Goal: Find contact information: Find contact information

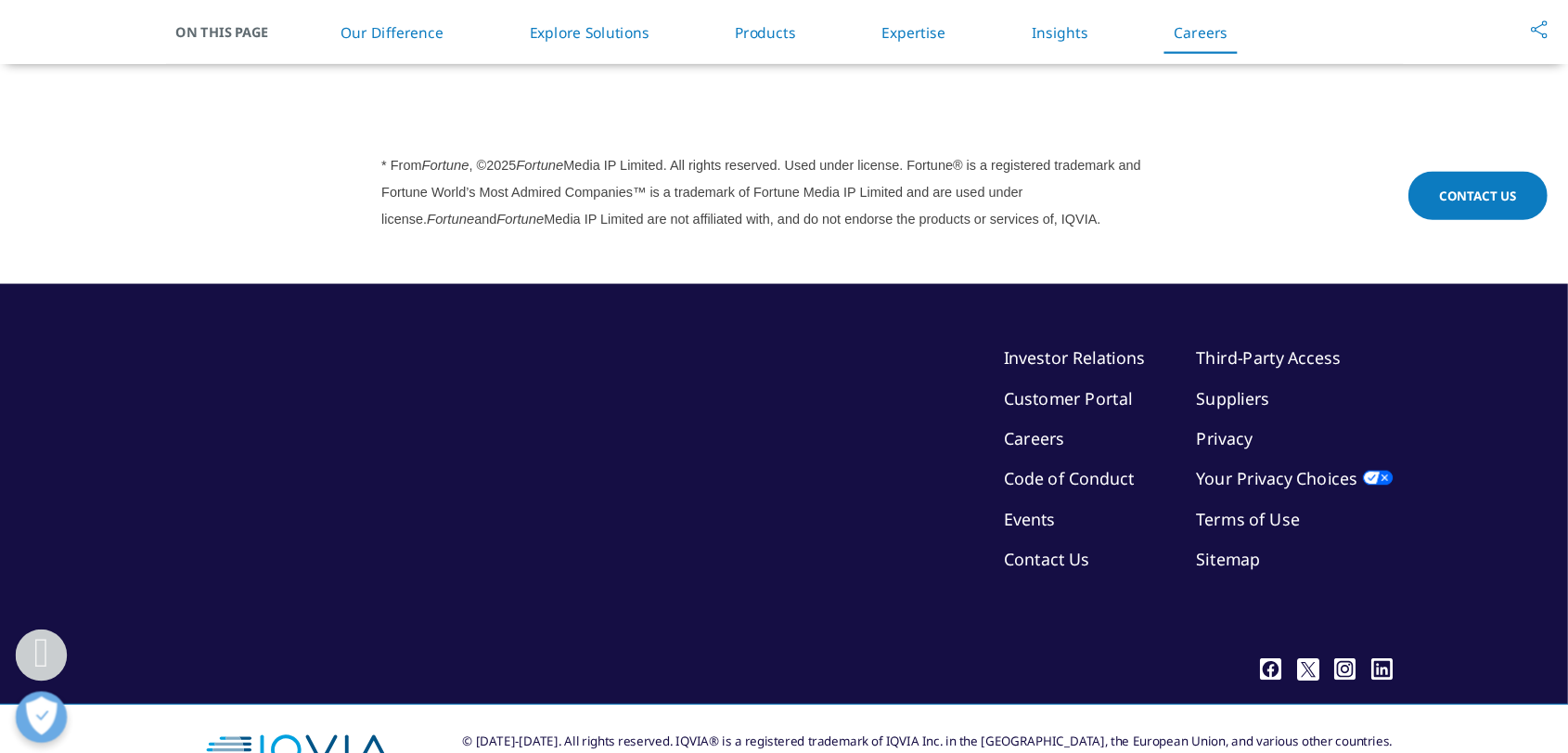
scroll to position [5142, 0]
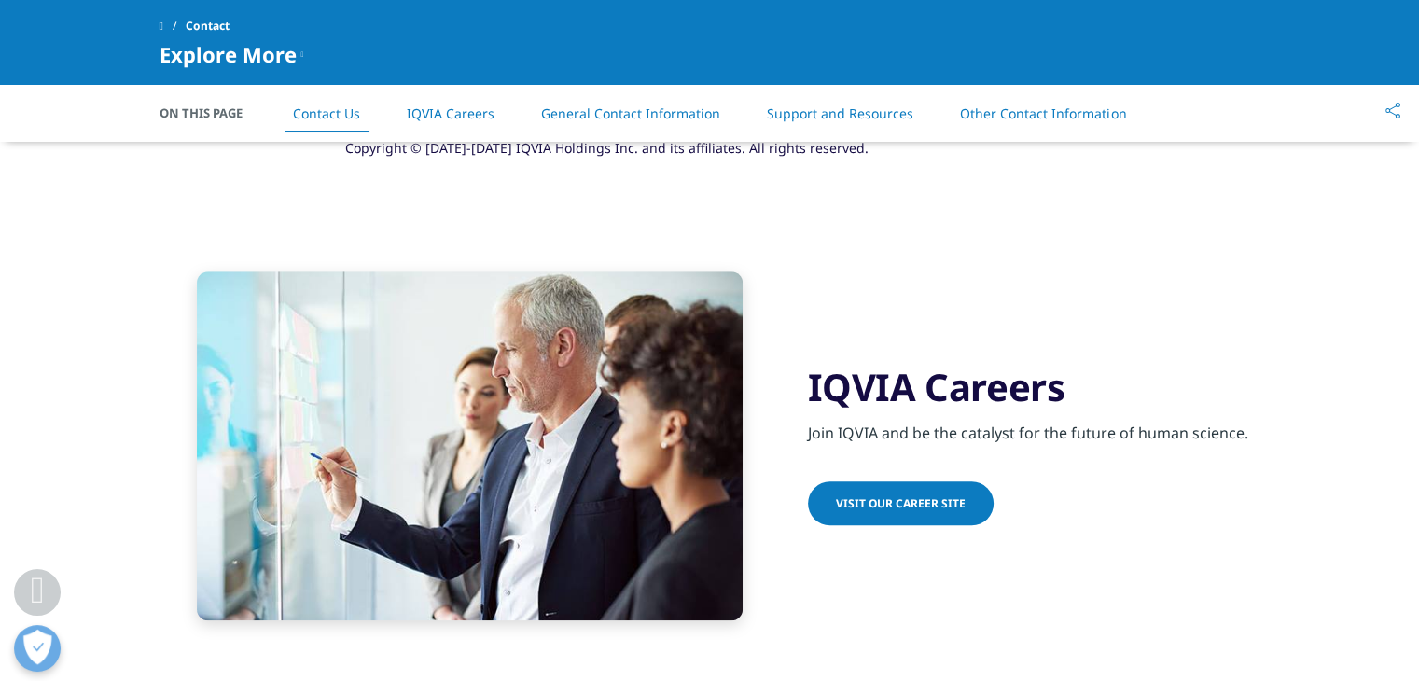
scroll to position [1400, 0]
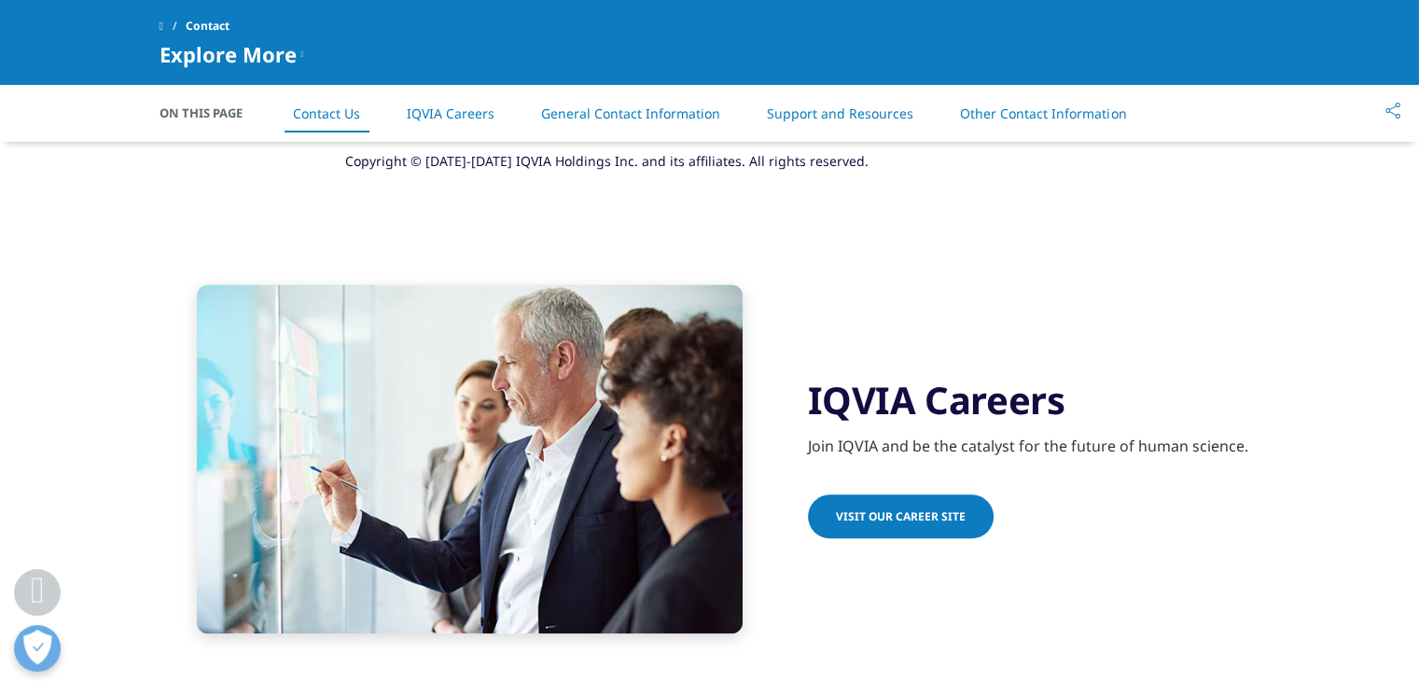
drag, startPoint x: 877, startPoint y: 511, endPoint x: 1345, endPoint y: 477, distance: 468.8
click at [1345, 477] on section "IQVIA Careers Join IQVIA and be the catalyst for the future of human science. V…" at bounding box center [709, 459] width 1419 height 442
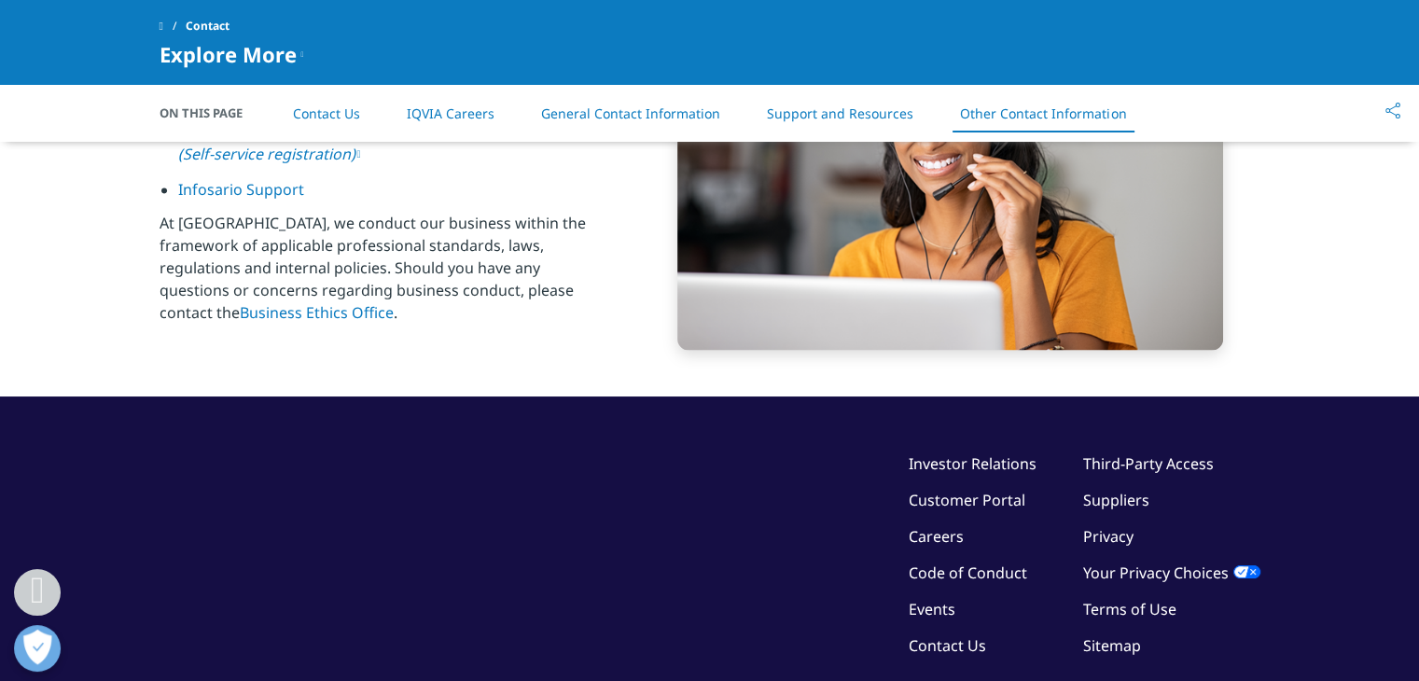
scroll to position [3204, 0]
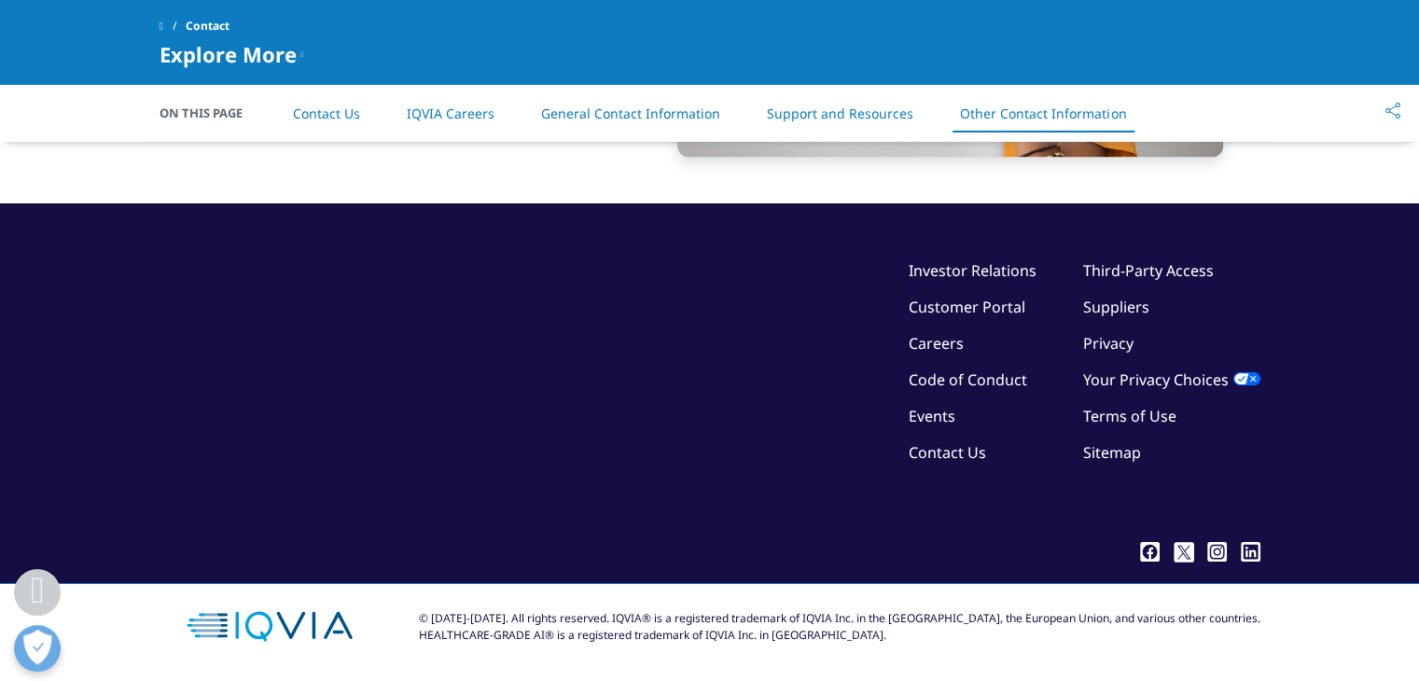
drag, startPoint x: 347, startPoint y: 111, endPoint x: 313, endPoint y: 109, distance: 34.6
click at [302, 115] on link "Contact Us" at bounding box center [326, 114] width 67 height 18
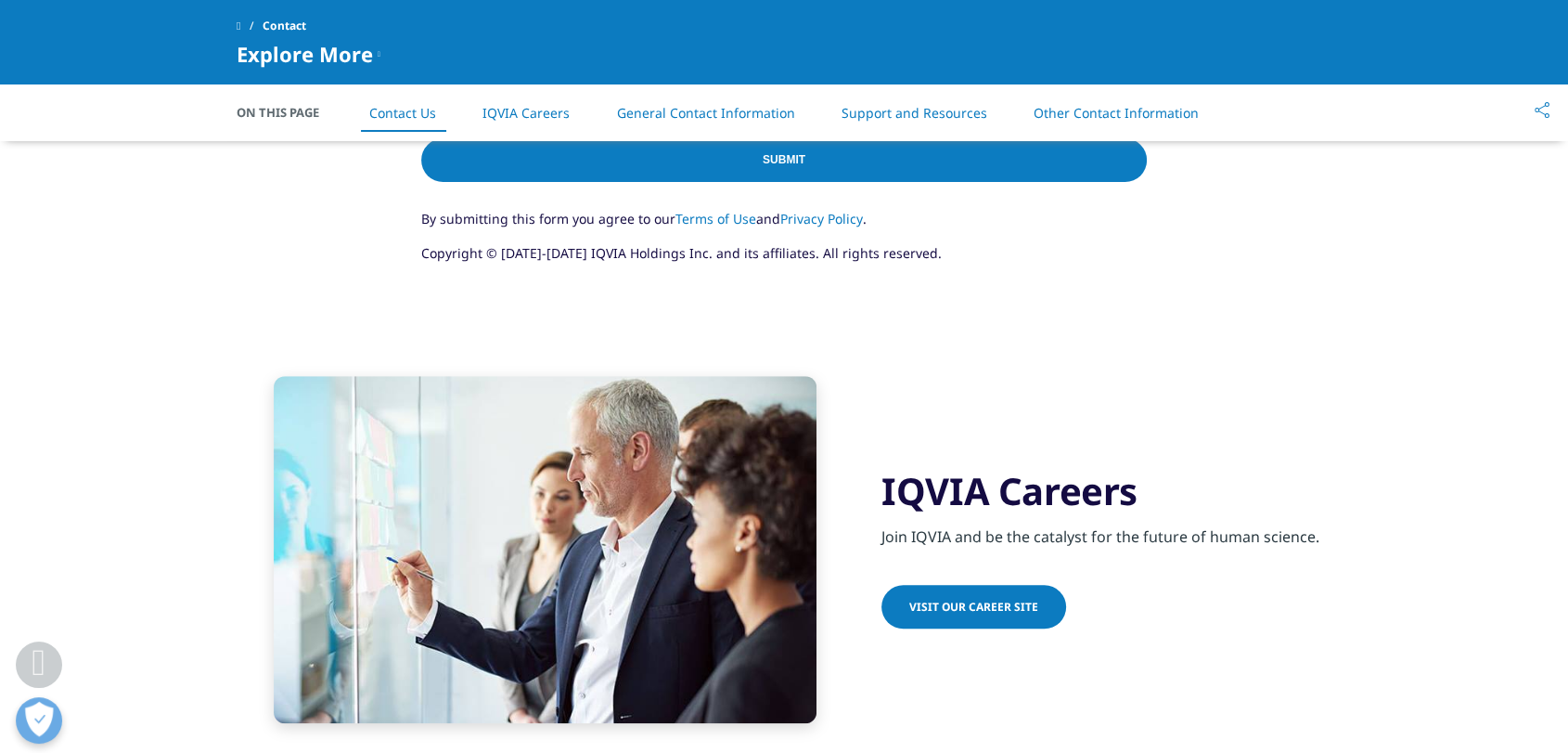
scroll to position [1255, 0]
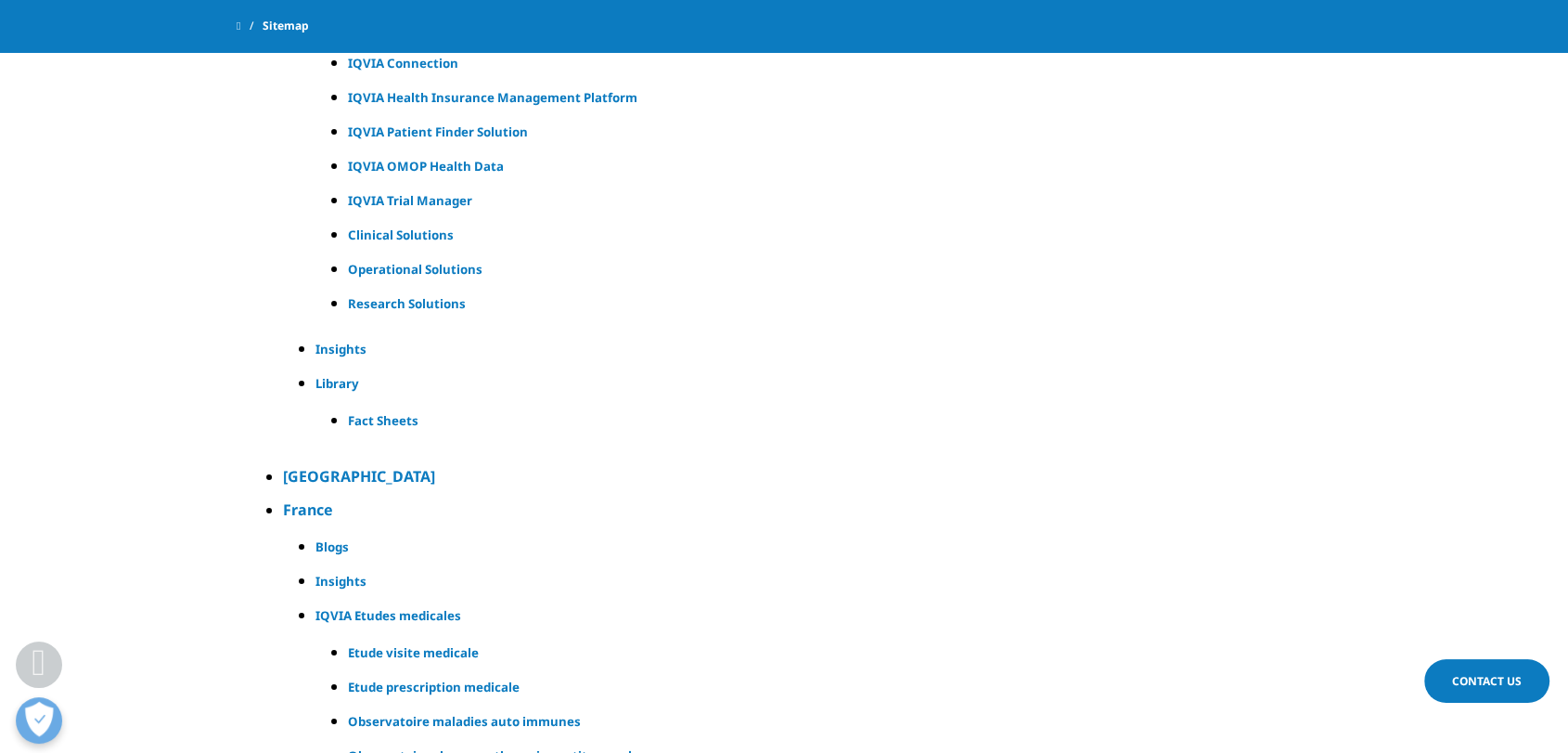
scroll to position [12655, 0]
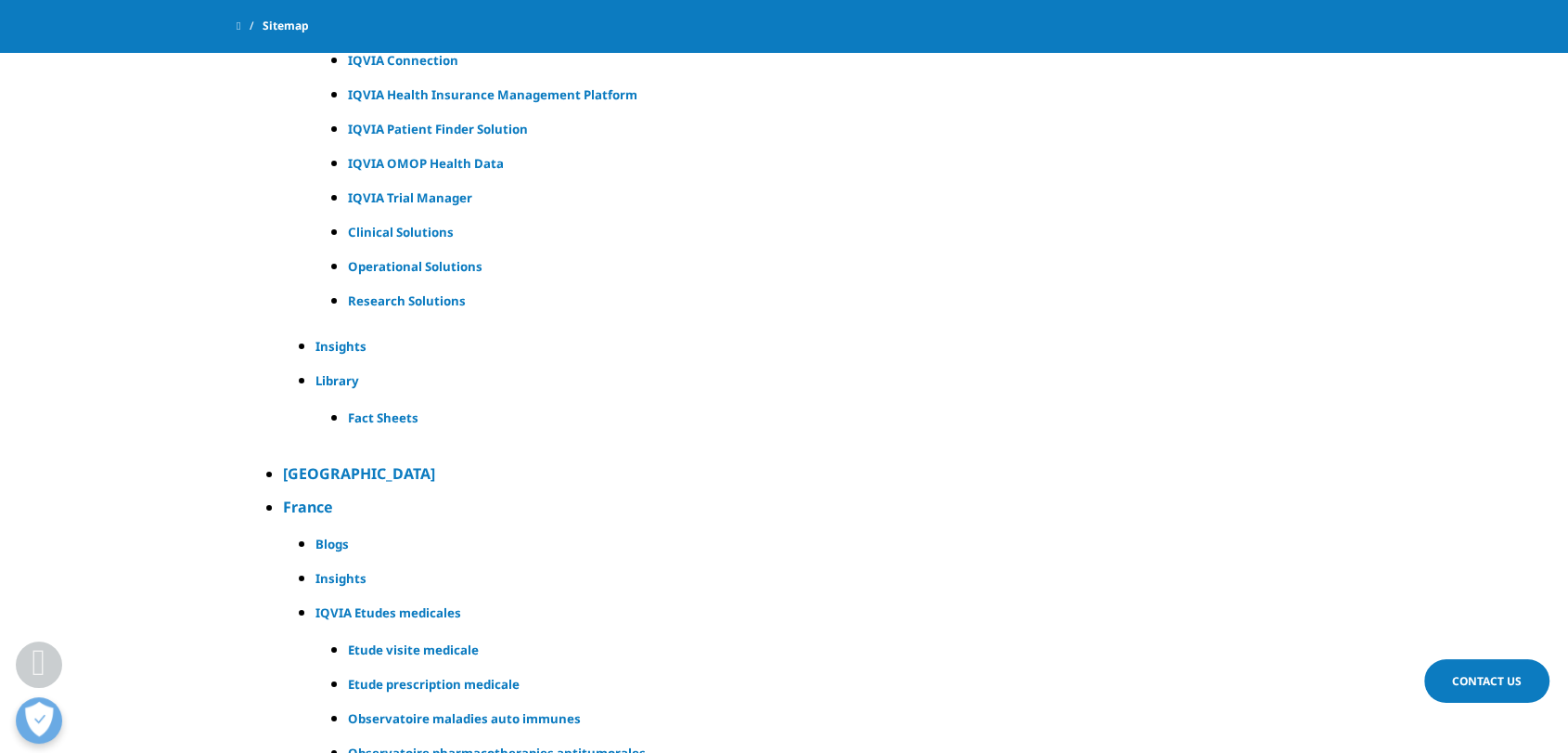
click at [294, 495] on h4 "France" at bounding box center [793, 506] width 1020 height 22
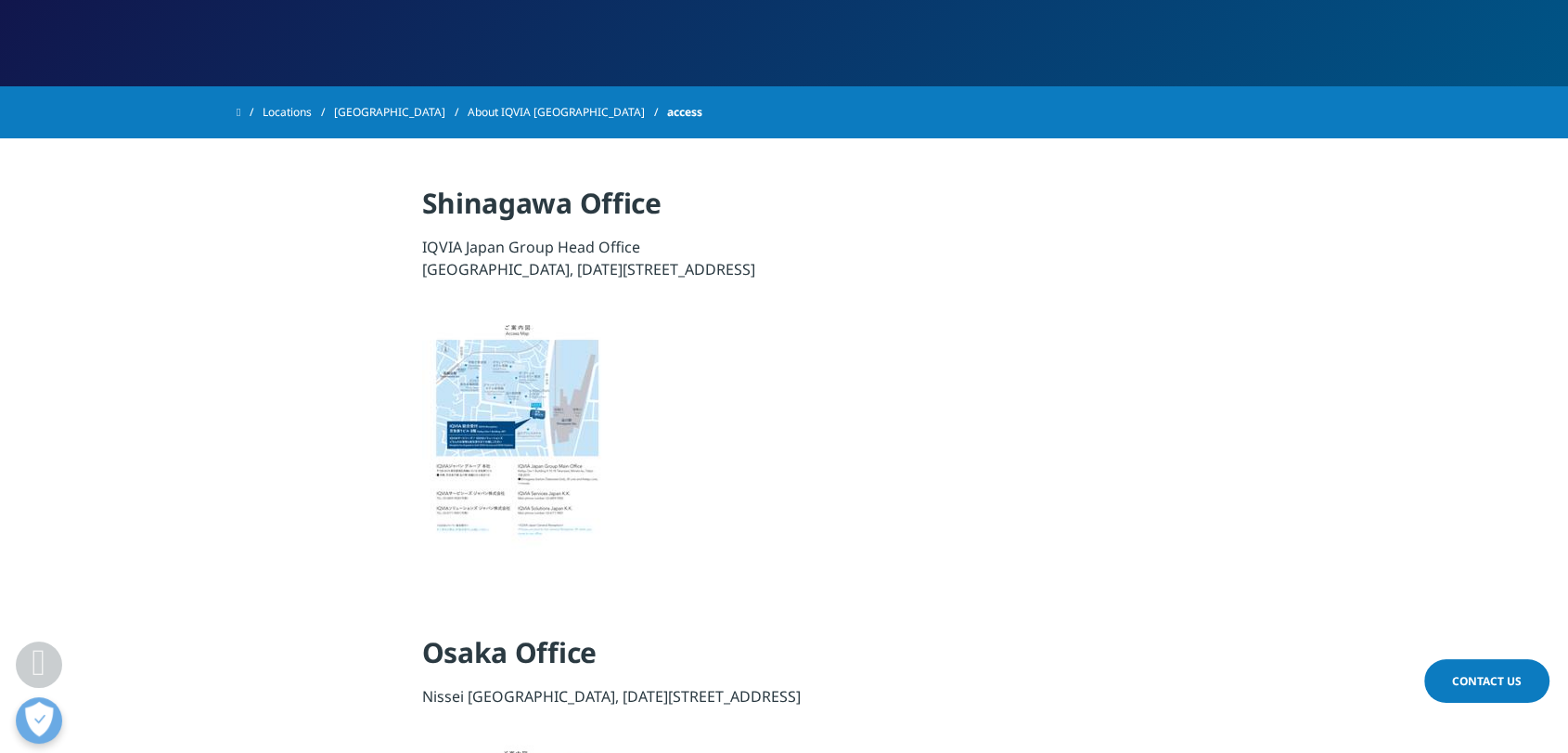
scroll to position [330, 0]
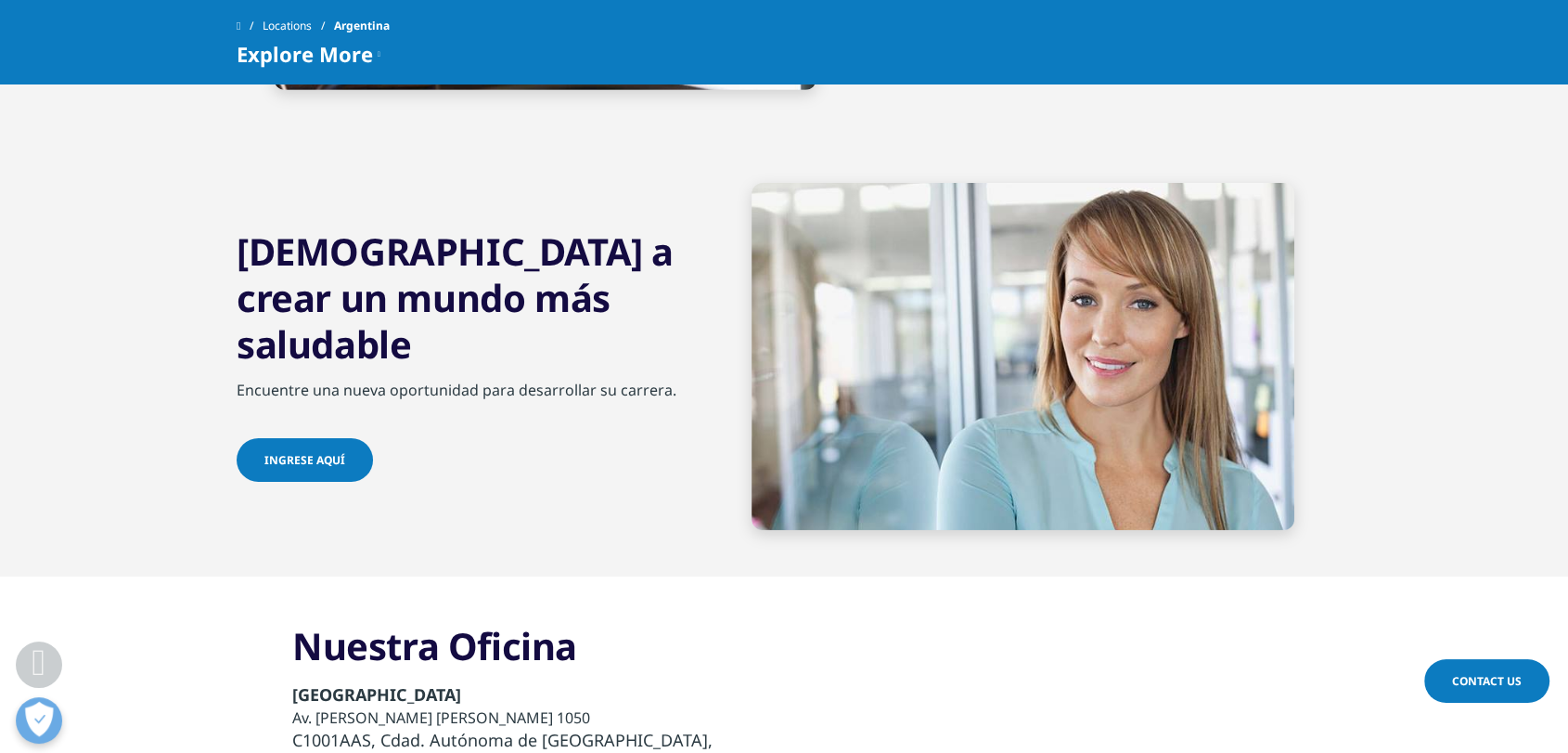
scroll to position [6352, 0]
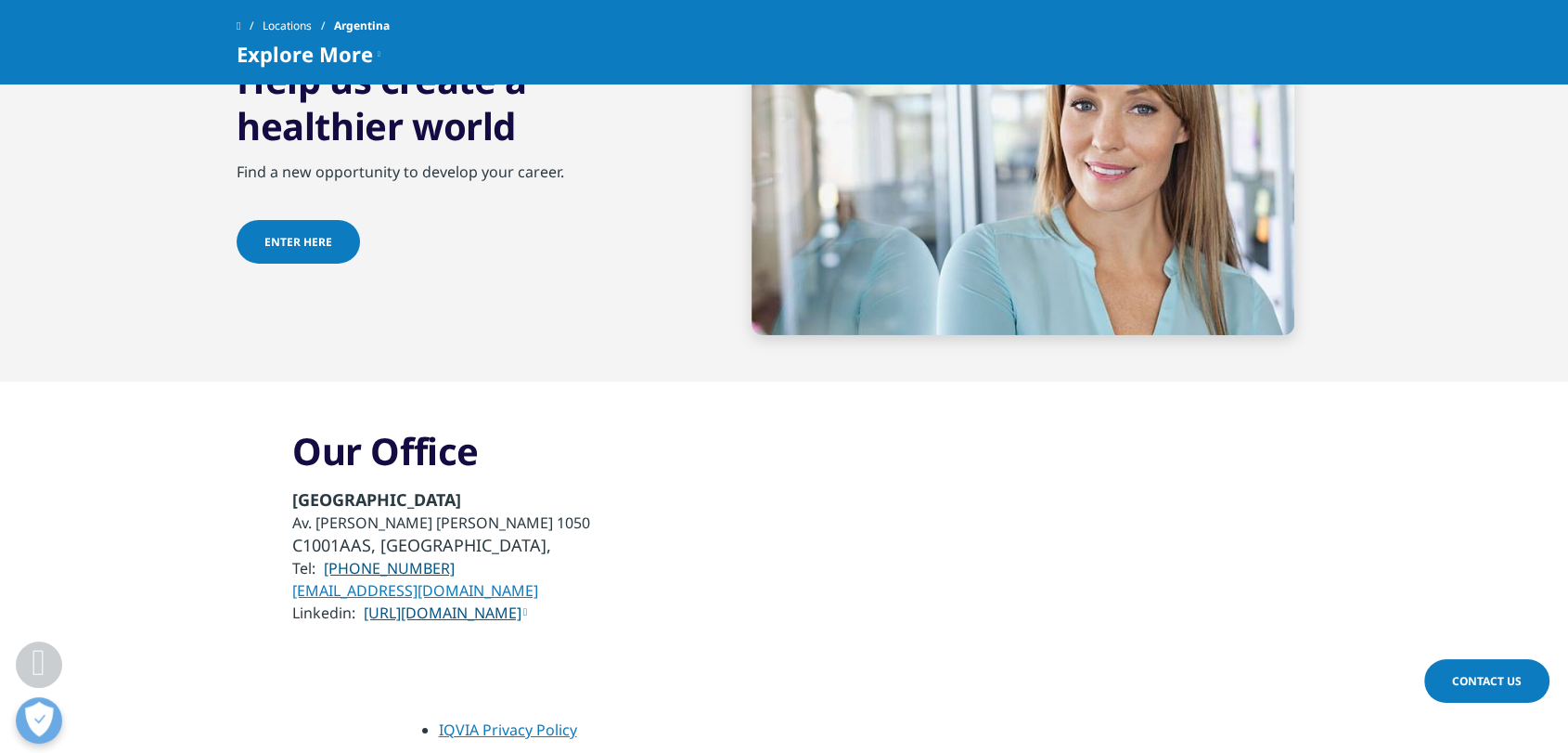
click at [1106, 495] on div "Our Office [GEOGRAPHIC_DATA] Av. [PERSON_NAME] [PERSON_NAME] 1050 C1001AAS, [GE…" at bounding box center [784, 526] width 1095 height 198
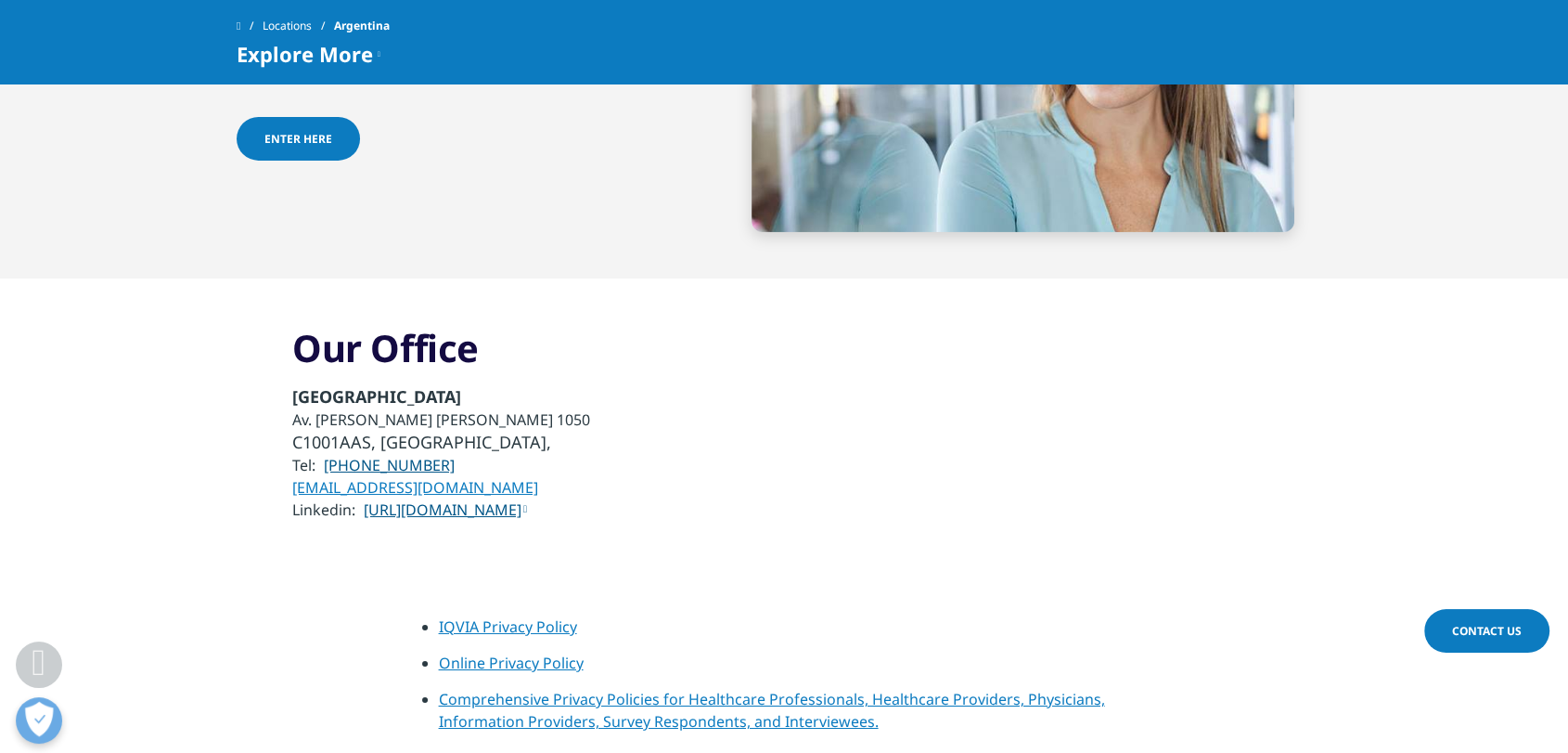
scroll to position [6353, 0]
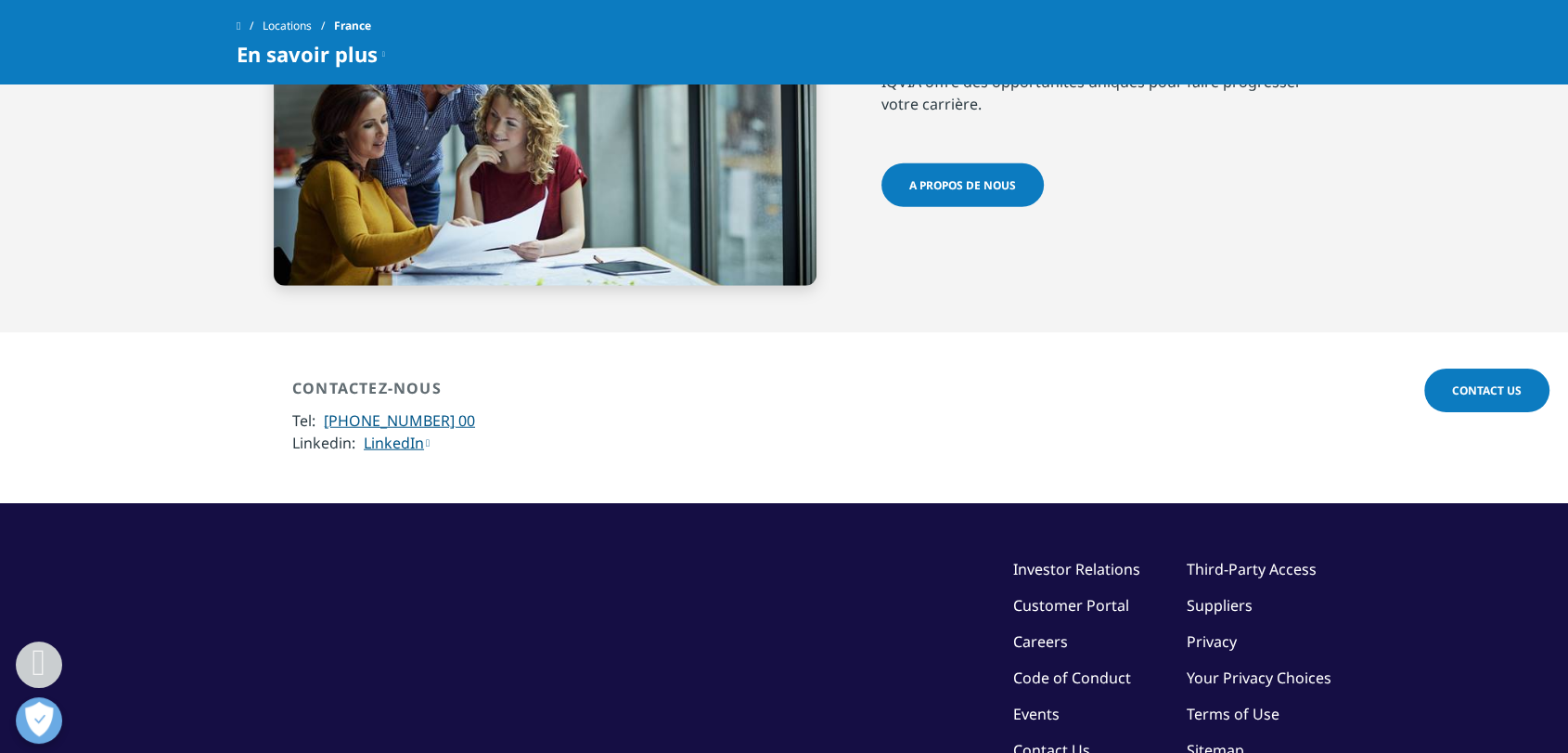
scroll to position [4777, 0]
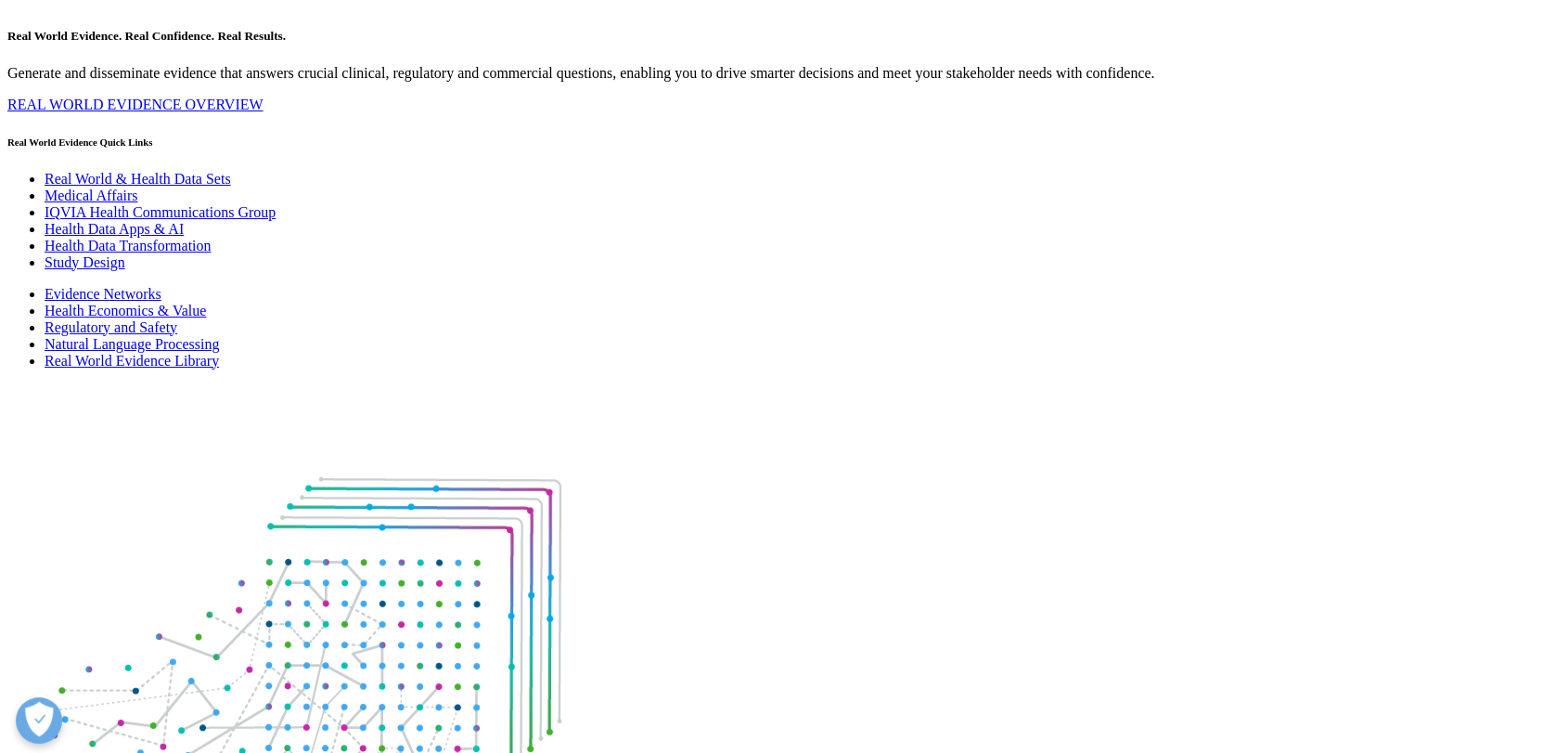
scroll to position [10695, 0]
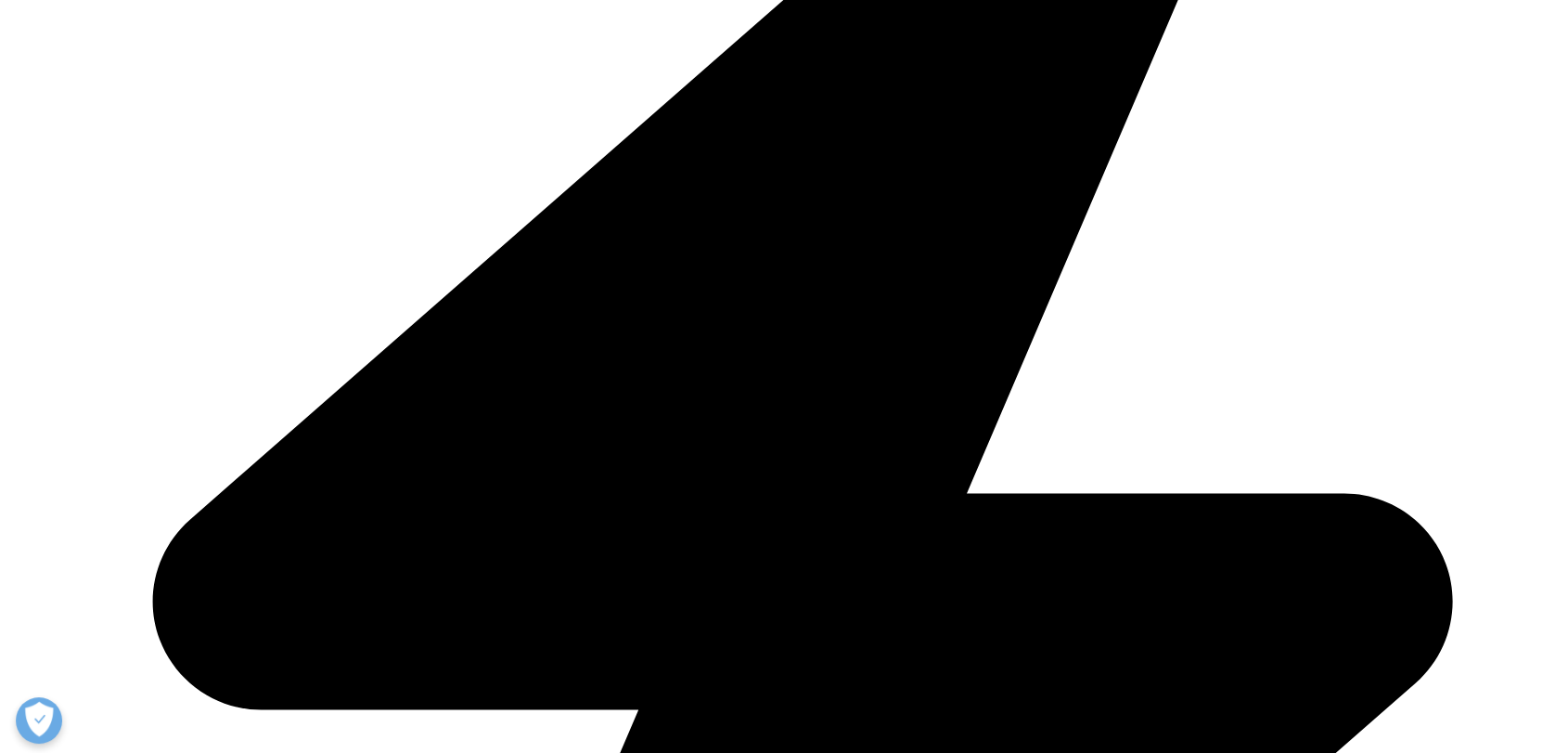
scroll to position [2478, 0]
